Goal: Task Accomplishment & Management: Manage account settings

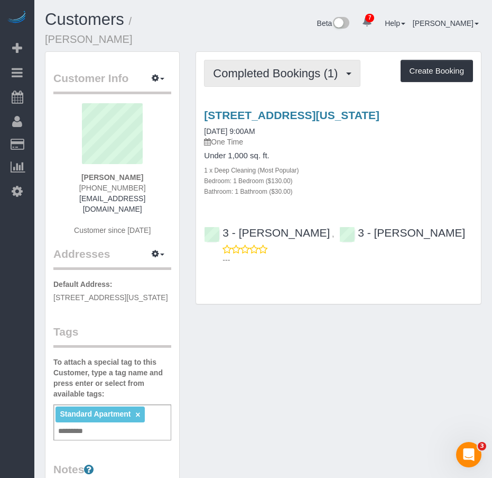
click at [257, 67] on span "Completed Bookings (1)" at bounding box center [278, 73] width 130 height 13
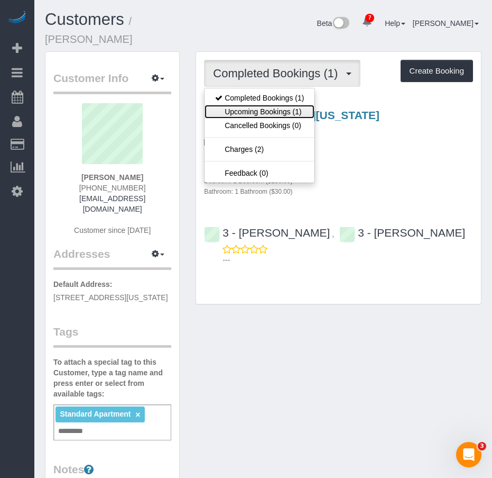
click at [253, 105] on link "Upcoming Bookings (1)" at bounding box center [260, 112] width 110 height 14
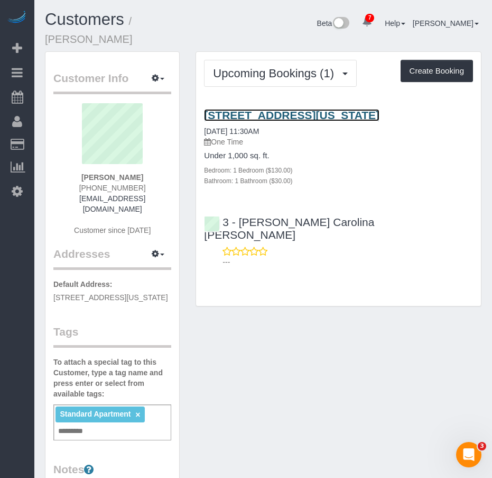
click at [241, 109] on link "200 East 39th Street, 7c, New York, NY 10016" at bounding box center [292, 115] width 176 height 12
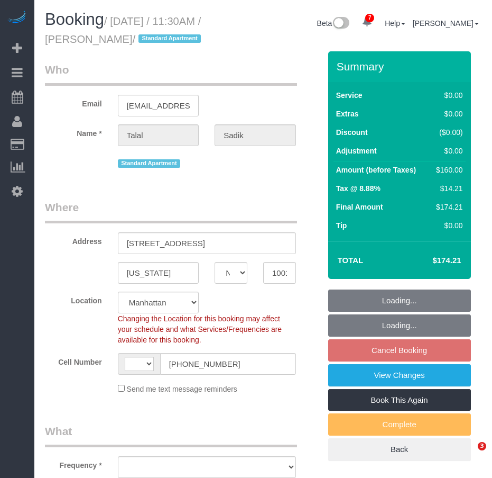
select select "NY"
select select "number:58"
select select "number:72"
select select "number:15"
select select "number:5"
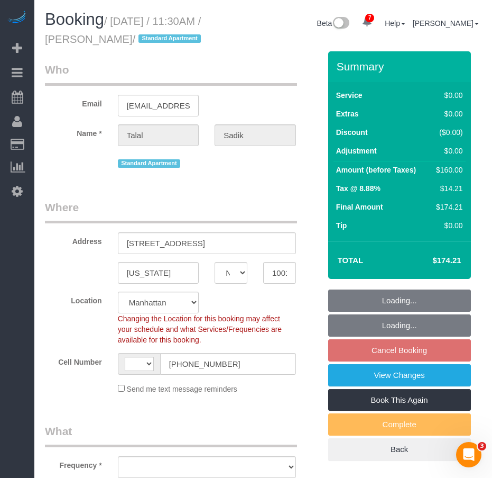
select select "string:[GEOGRAPHIC_DATA]"
select select "string:stripe-pm_1Rtthq4VGloSiKo79lTWasWT"
select select "1"
select select "object:933"
select select "1"
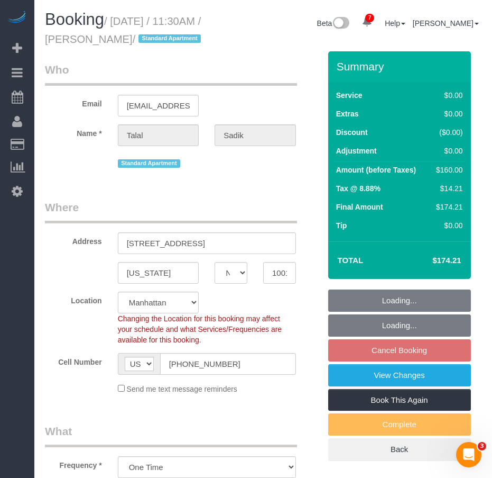
select select "object:1410"
